Goal: Information Seeking & Learning: Find specific fact

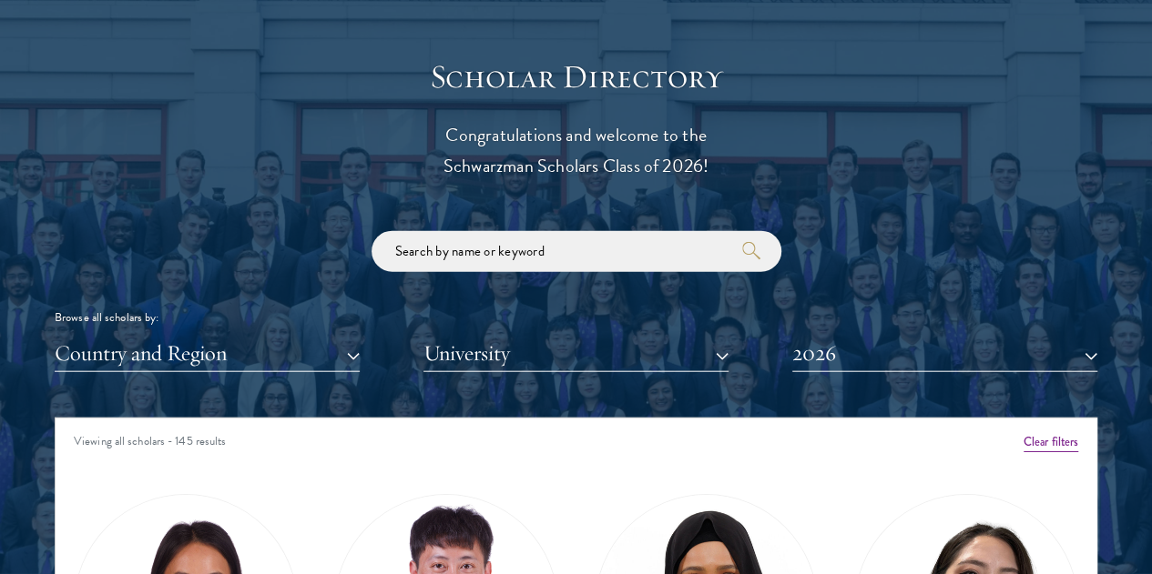
scroll to position [1957, 0]
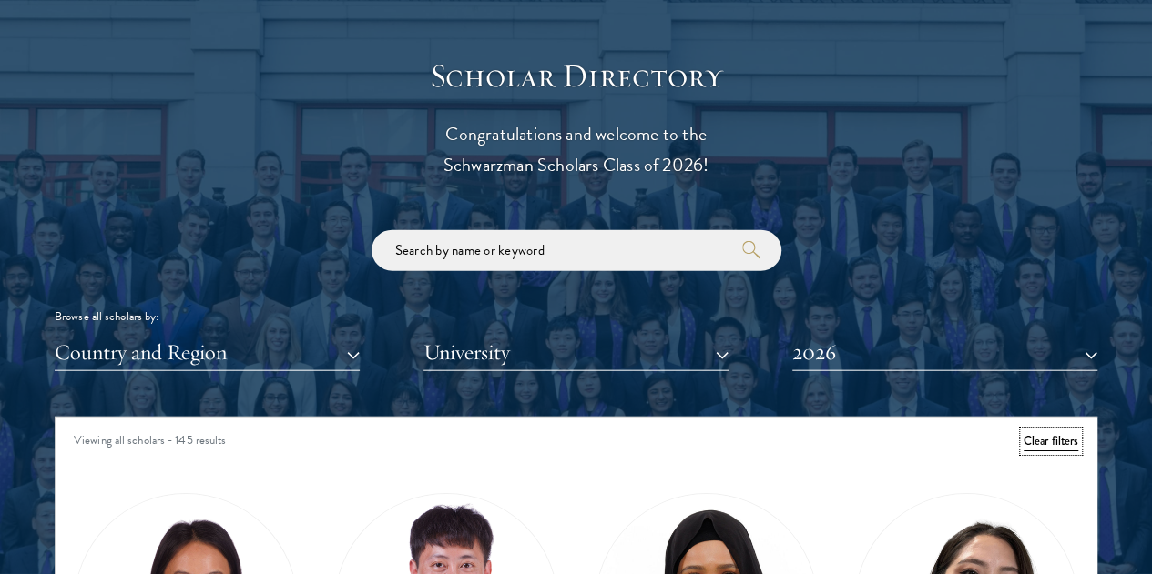
click at [1023, 432] on button "Clear filters" at bounding box center [1050, 442] width 55 height 20
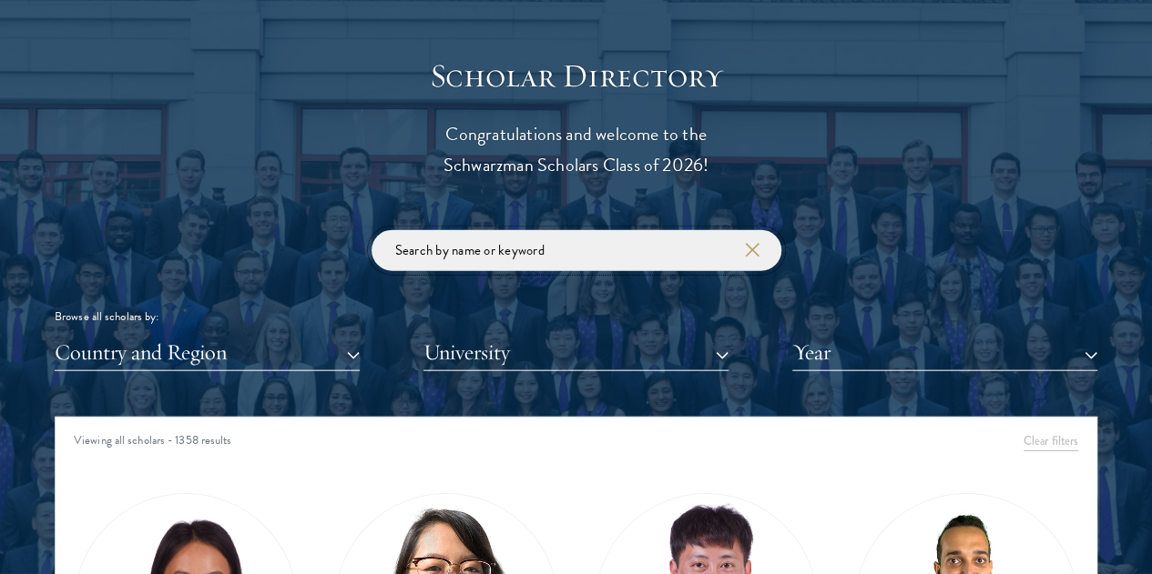
click at [535, 230] on input "search" at bounding box center [576, 250] width 410 height 41
type input ","
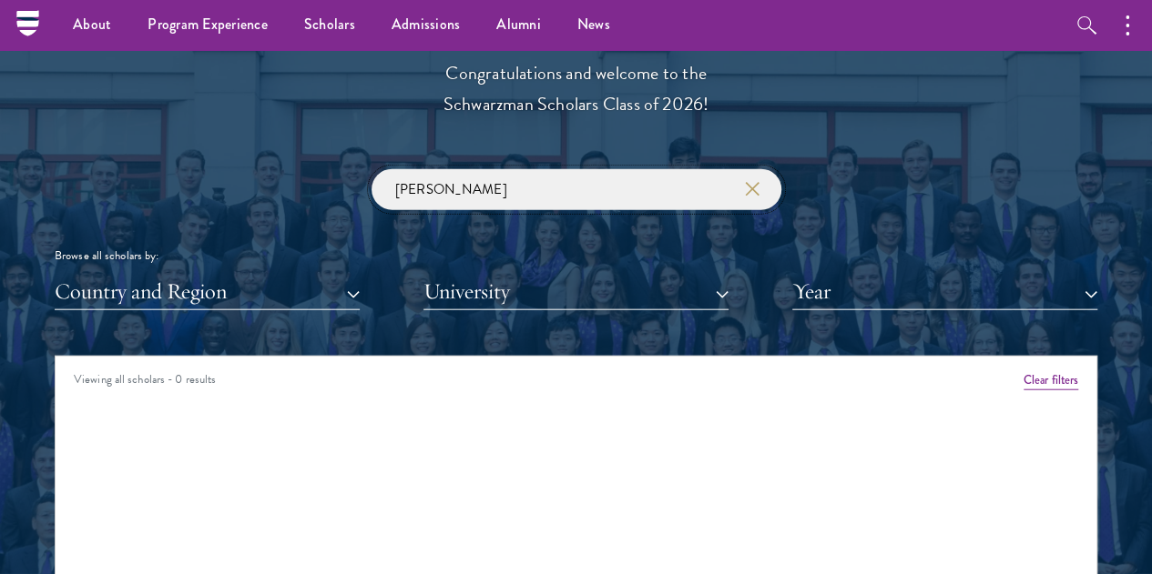
scroll to position [2010, 0]
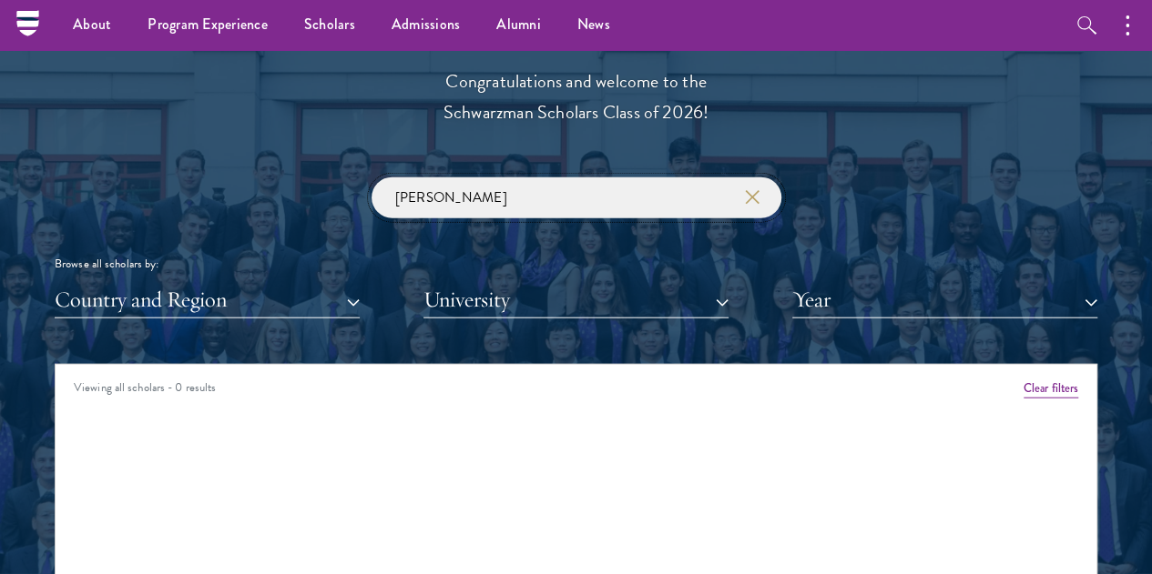
click at [483, 178] on input "[PERSON_NAME]" at bounding box center [576, 198] width 410 height 41
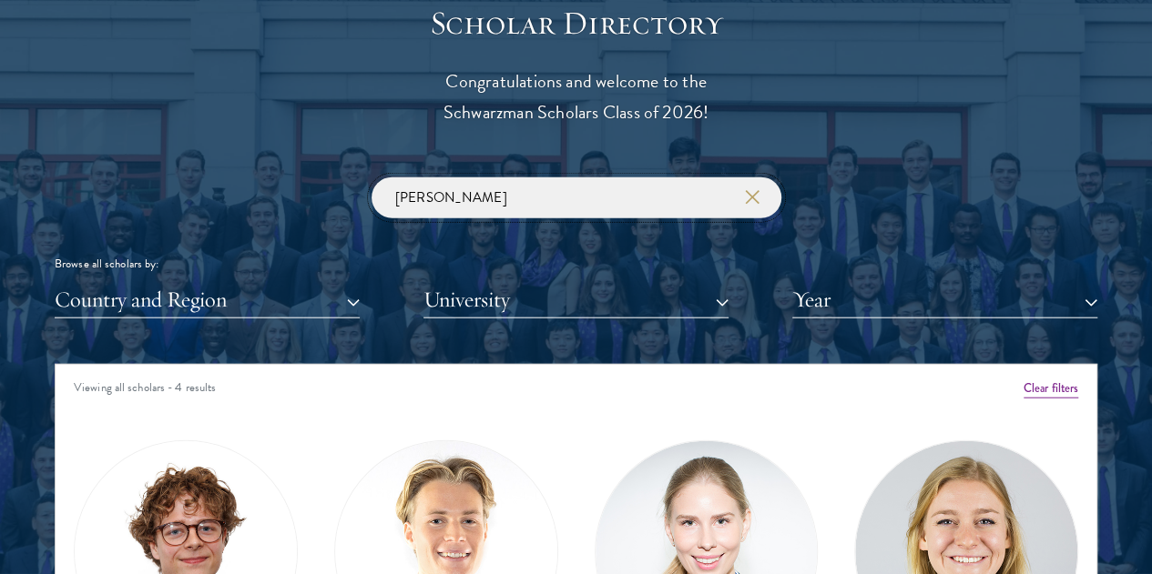
scroll to position [2232, 0]
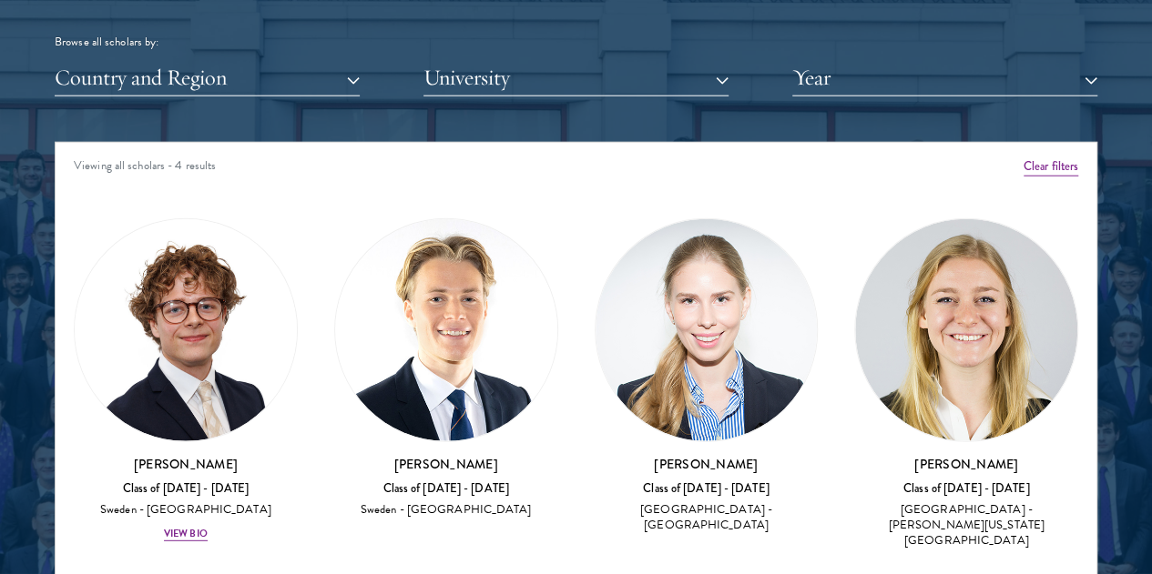
click at [854, 455] on h3 "[PERSON_NAME]" at bounding box center [966, 464] width 224 height 18
copy h3 "[PERSON_NAME]"
click at [854, 455] on h3 "[PERSON_NAME]" at bounding box center [966, 464] width 224 height 18
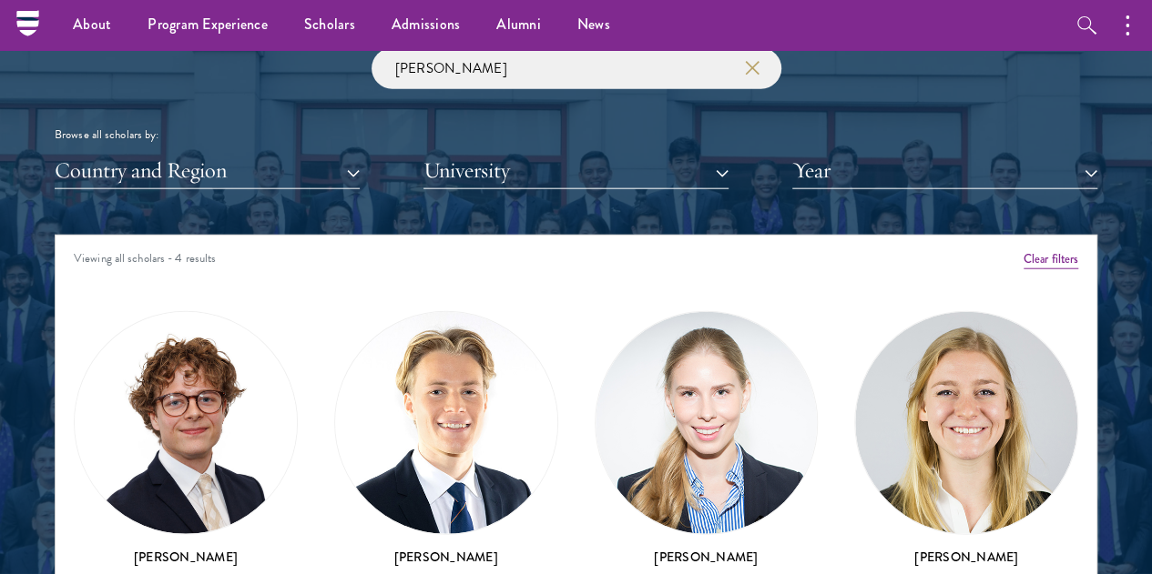
scroll to position [2114, 0]
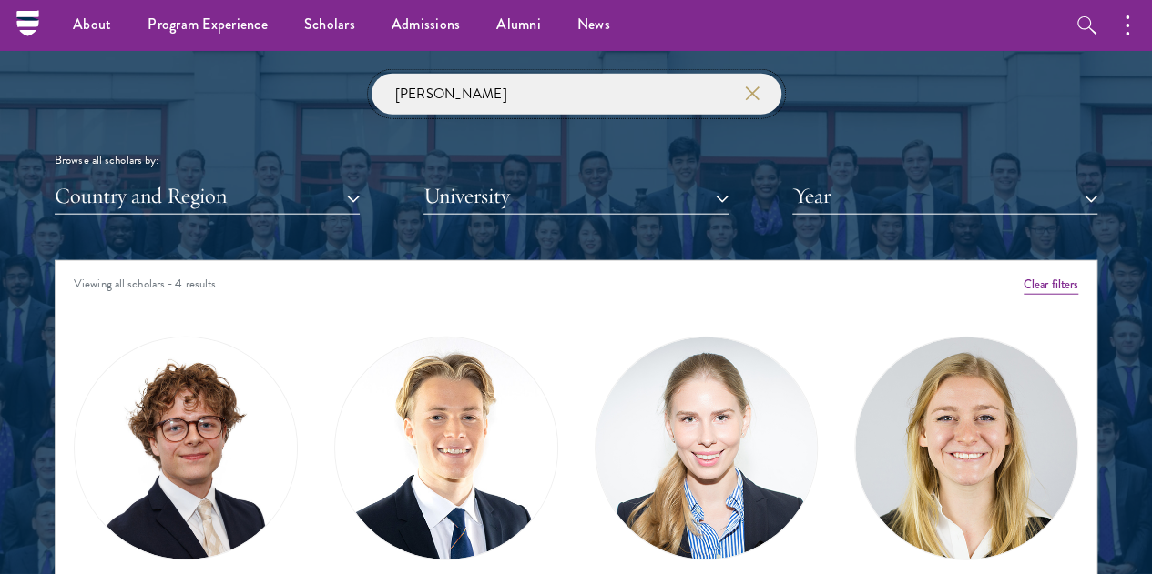
click at [508, 74] on input "[PERSON_NAME]" at bounding box center [576, 94] width 410 height 41
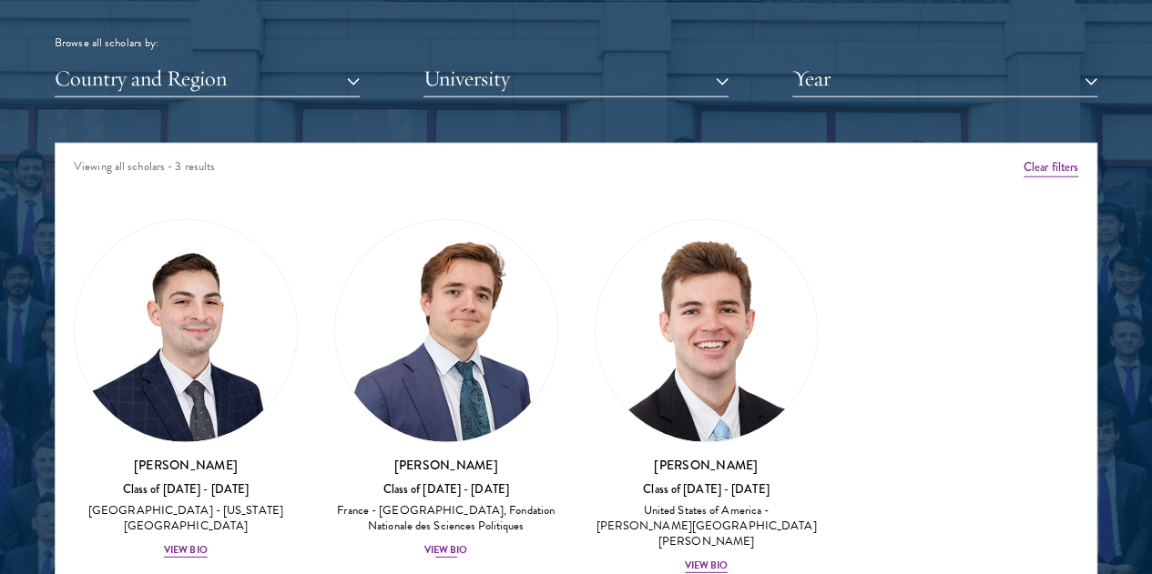
scroll to position [2232, 0]
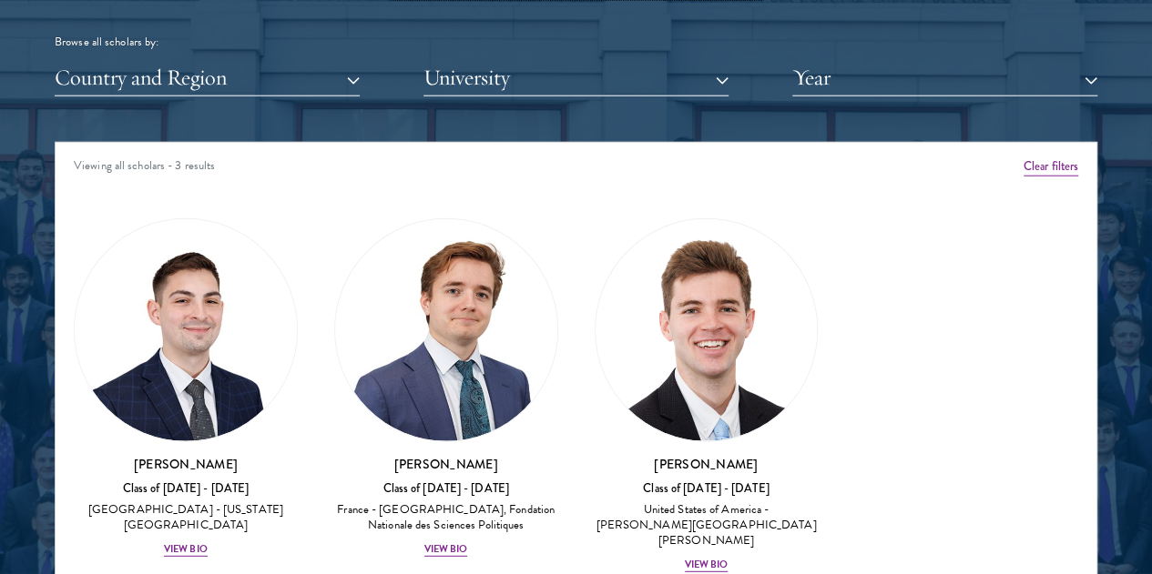
type input "[PERSON_NAME]"
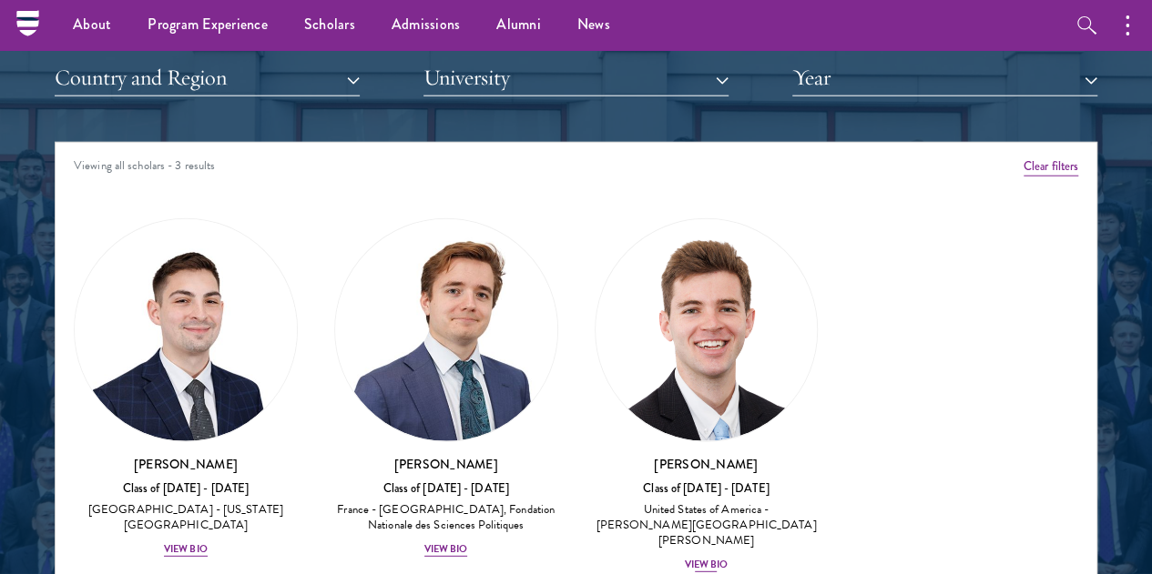
scroll to position [2081, 0]
